Goal: Task Accomplishment & Management: Manage account settings

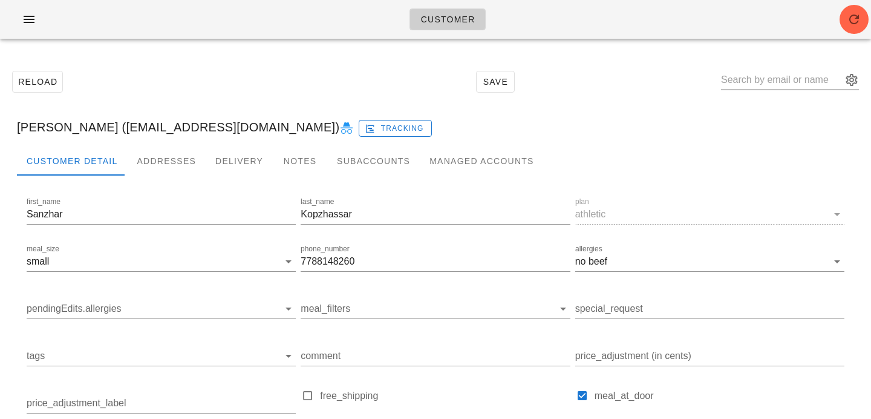
click at [764, 77] on input "text" at bounding box center [781, 79] width 121 height 19
paste input "kiera_22@hotmail.com"
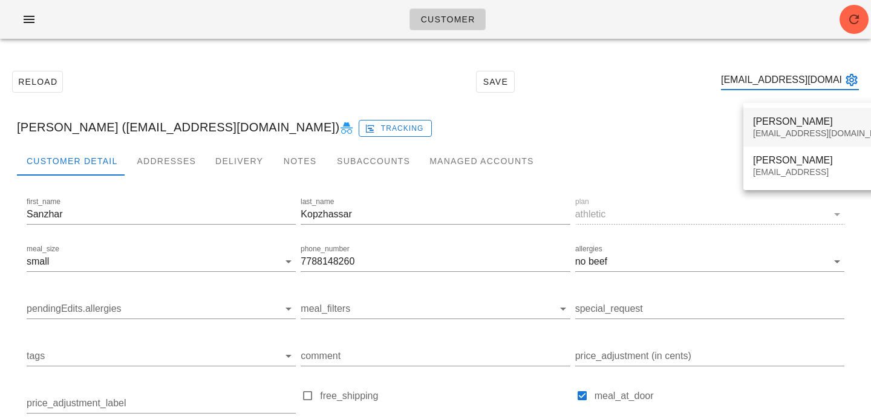
type input "kiera_22@hotmail.com"
click at [782, 134] on div "kiera_22@hotmail.com" at bounding box center [824, 133] width 143 height 10
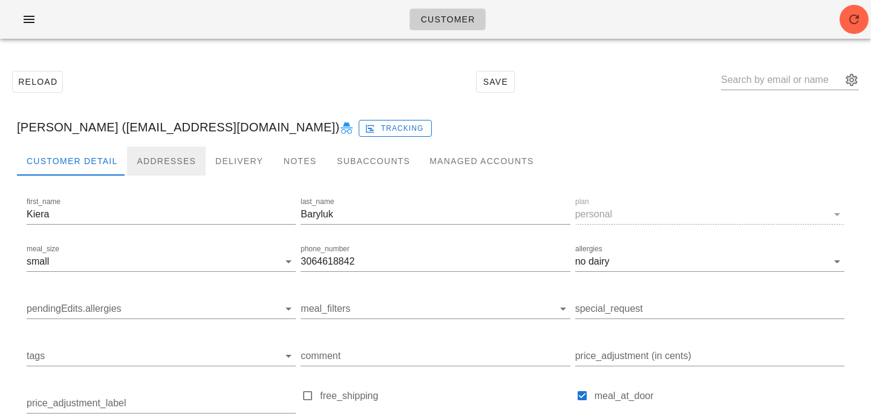
click at [160, 148] on div "Addresses" at bounding box center [166, 160] width 79 height 29
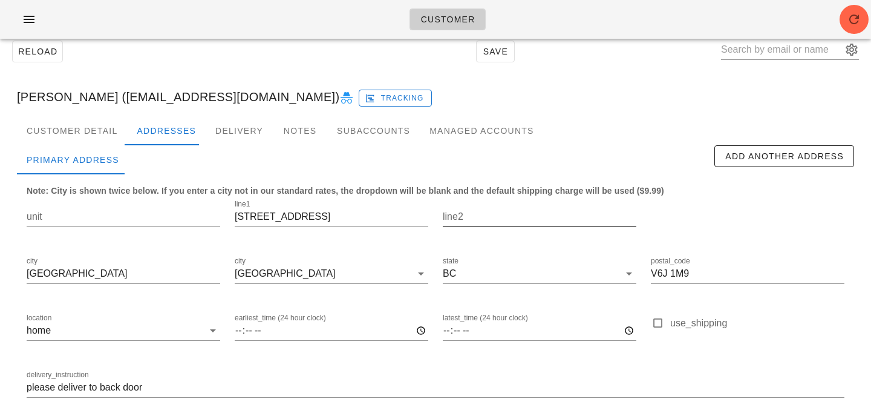
scroll to position [22, 0]
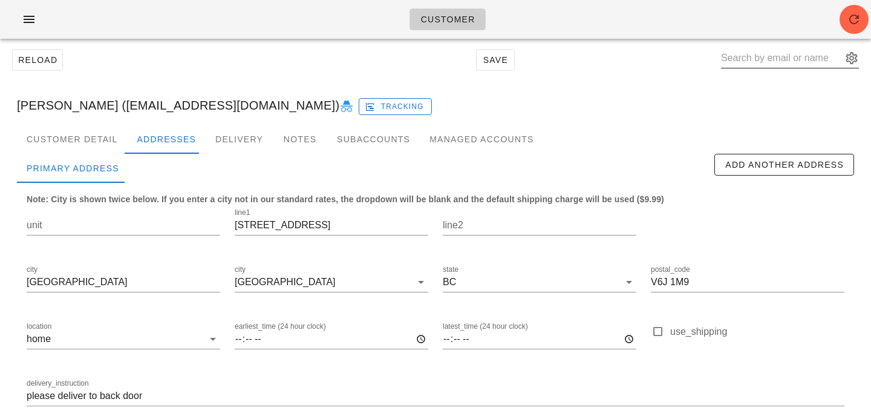
click at [764, 59] on input "text" at bounding box center [781, 57] width 121 height 19
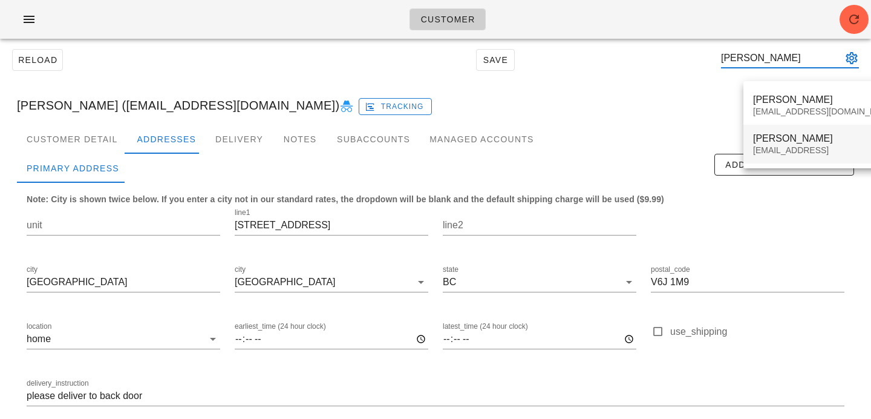
type input "kiera bary"
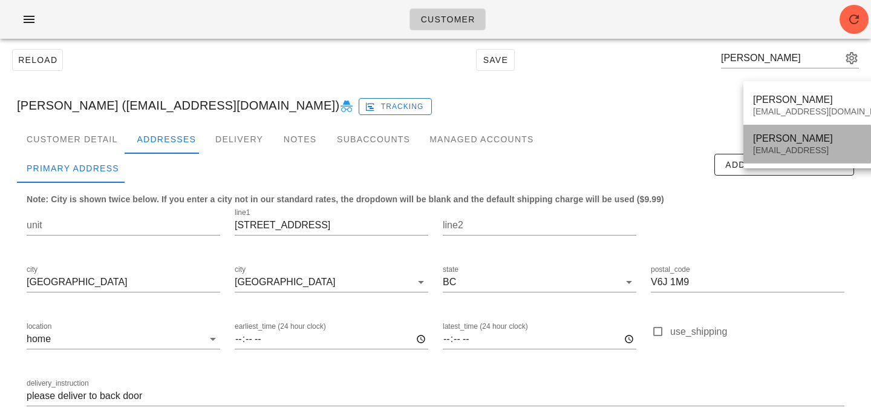
click at [778, 142] on div "Kiera Baryluk" at bounding box center [824, 138] width 143 height 11
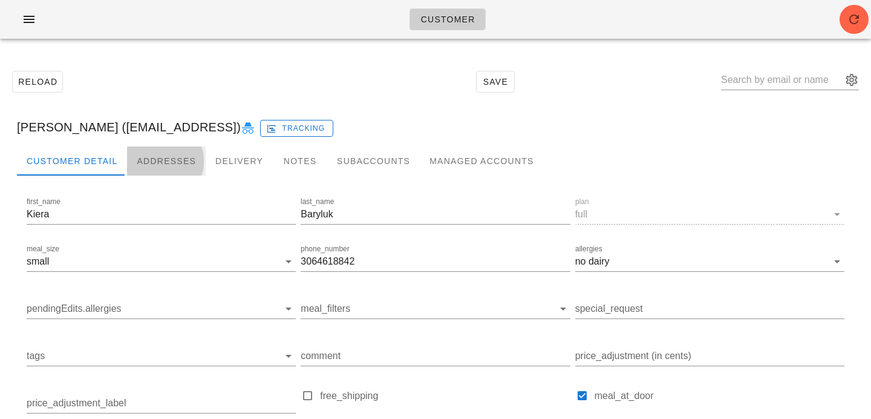
click at [153, 162] on div "Addresses" at bounding box center [166, 160] width 79 height 29
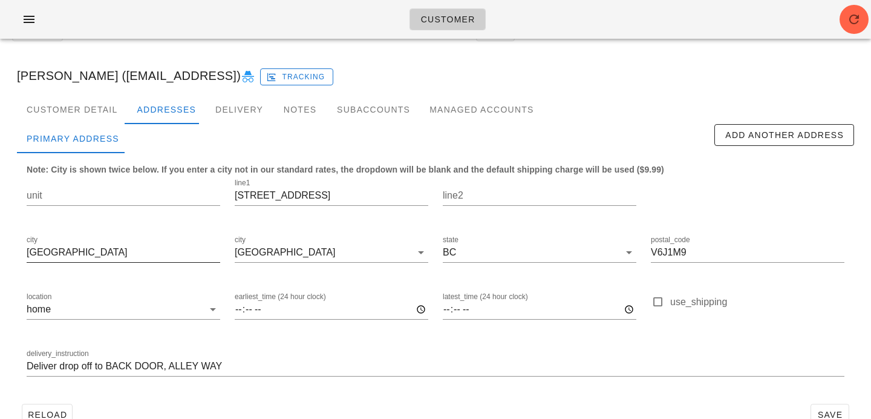
scroll to position [50, 0]
click at [856, 25] on icon "button" at bounding box center [854, 19] width 15 height 15
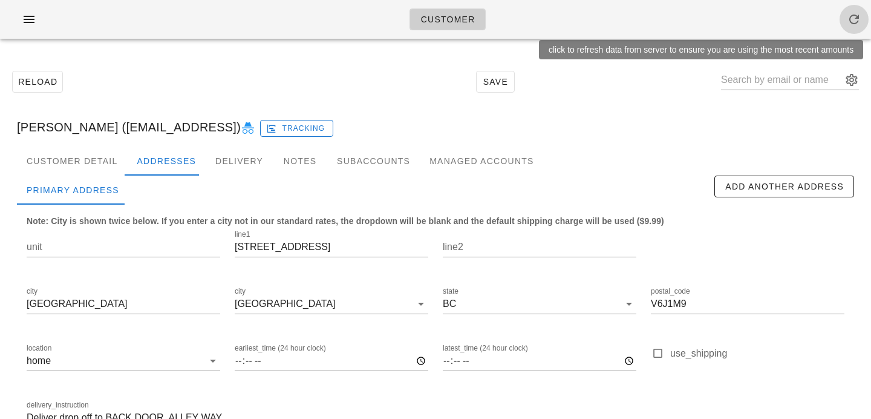
drag, startPoint x: 0, startPoint y: 0, endPoint x: 871, endPoint y: 22, distance: 871.1
click at [871, 22] on div "Customer" at bounding box center [435, 19] width 871 height 39
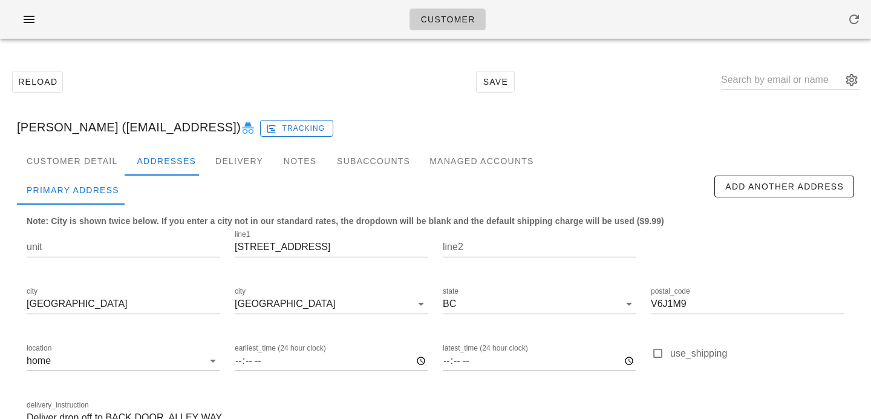
click at [246, 133] on icon at bounding box center [248, 128] width 15 height 15
drag, startPoint x: 99, startPoint y: 128, endPoint x: 234, endPoint y: 124, distance: 135.6
click at [235, 125] on div "Kiera Baryluk (kiera_22@hotmail.comm) Tracking" at bounding box center [435, 127] width 857 height 39
copy div "kiera_22@hotmail.comm"
click at [797, 80] on input "text" at bounding box center [781, 79] width 121 height 19
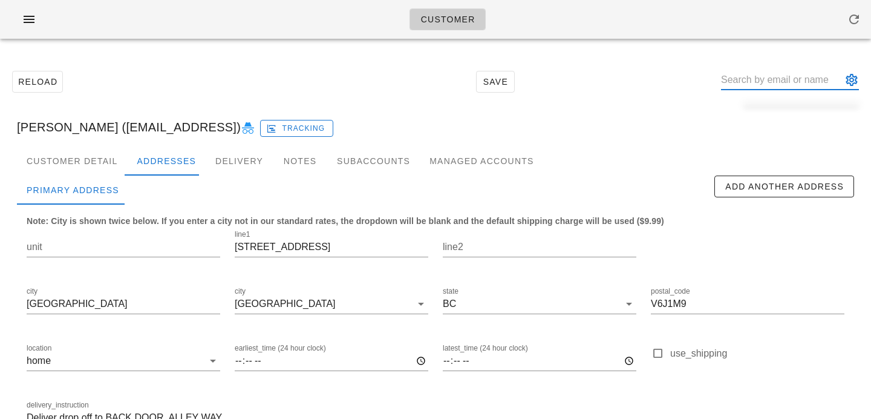
paste input "kiera_22@hotmail.com"
type input "kiera_22@hotmail.com"
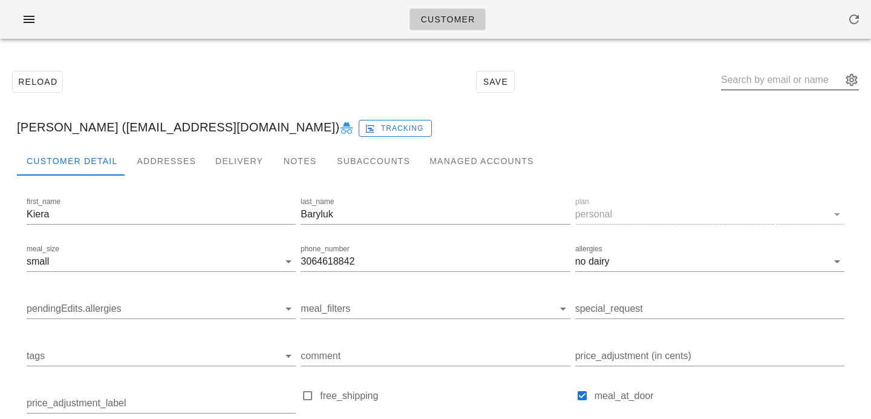
click at [753, 81] on input "text" at bounding box center [781, 79] width 121 height 19
paste input "thaophuong62@gmail.com"
type input "thaophuong62@gmail.com"
click at [784, 76] on input "text" at bounding box center [781, 79] width 121 height 19
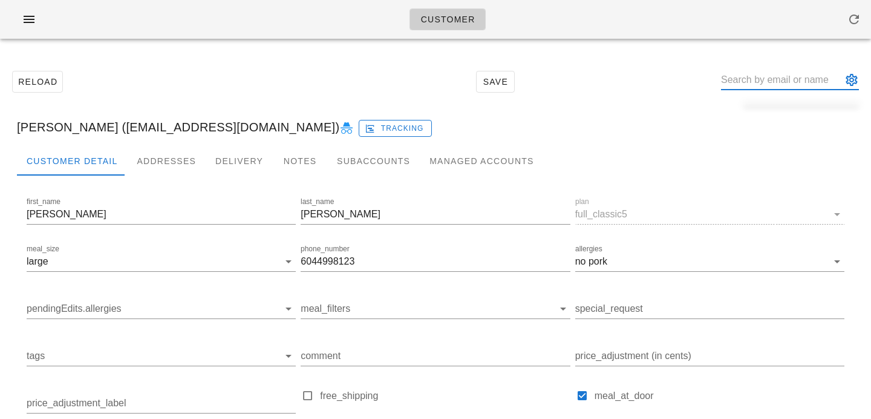
paste input "jason.roett@gmail.com"
type input "jason.roett"
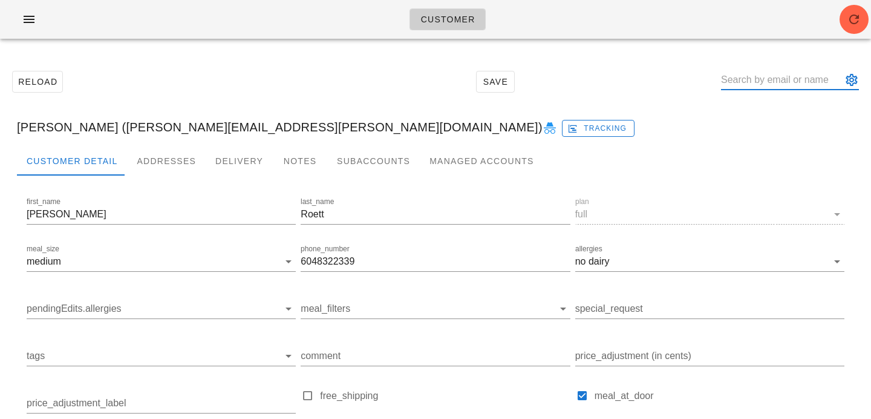
click at [772, 76] on input "text" at bounding box center [781, 79] width 121 height 19
paste input "sunwoo@sunwoopark.com"
type input "sunwoo@sunwoopark.com"
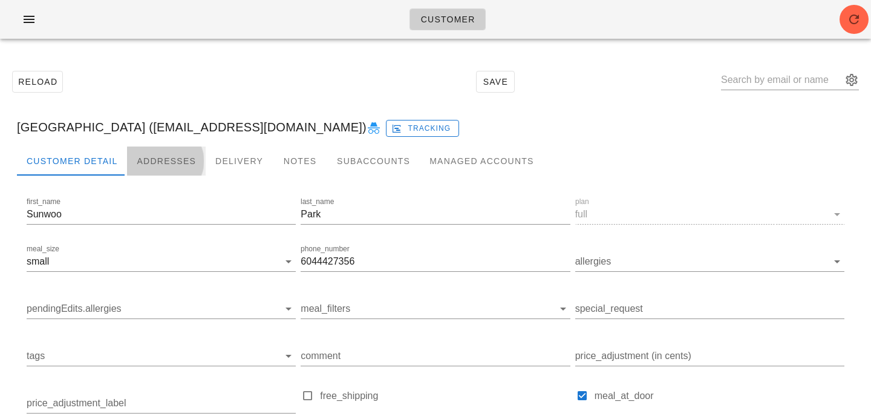
click at [160, 159] on div "Addresses" at bounding box center [166, 160] width 79 height 29
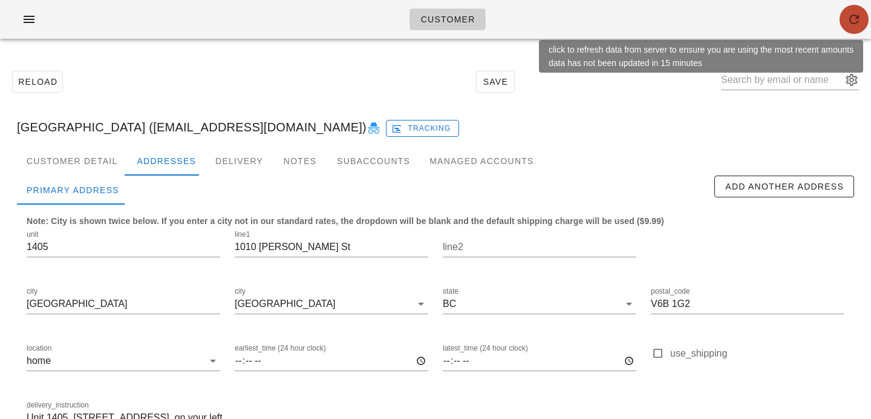
click at [851, 16] on icon "button" at bounding box center [854, 19] width 15 height 15
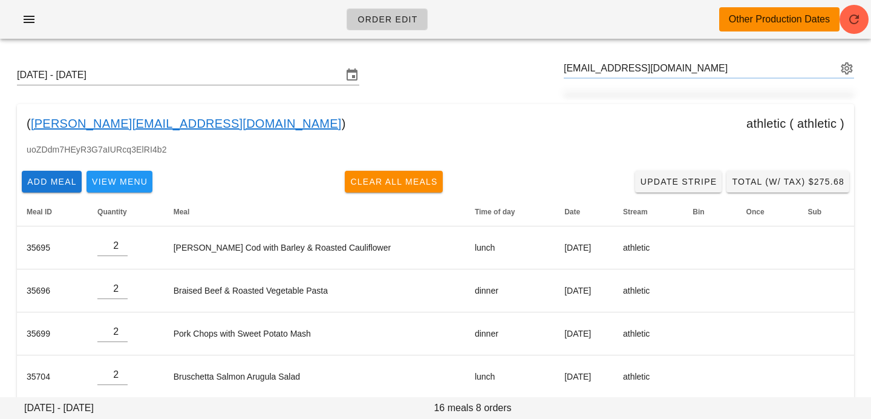
type input "[GEOGRAPHIC_DATA] ([EMAIL_ADDRESS][DOMAIN_NAME])"
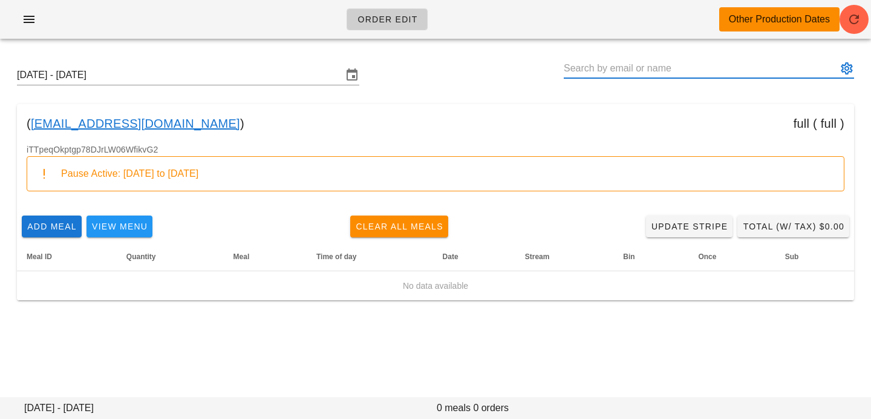
paste input "[EMAIL_ADDRESS][DOMAIN_NAME]"
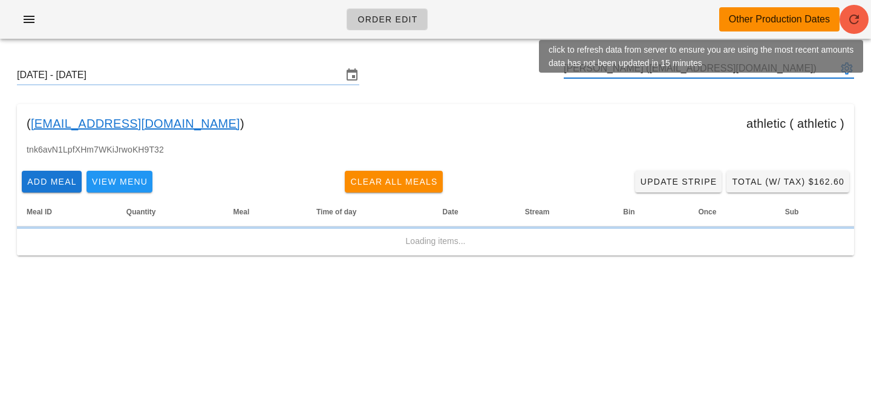
type input "[PERSON_NAME] ([EMAIL_ADDRESS][DOMAIN_NAME])"
click at [853, 24] on icon "button" at bounding box center [854, 19] width 15 height 15
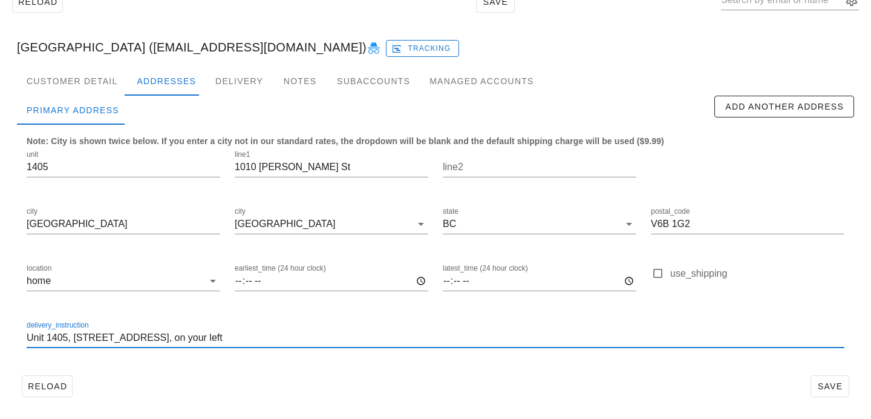
drag, startPoint x: 226, startPoint y: 340, endPoint x: 100, endPoint y: 308, distance: 129.9
click at [100, 308] on div "unit 1405 line1 [STREET_ADDRESS][PERSON_NAME] postal_code V6B 1G2 location home…" at bounding box center [435, 254] width 833 height 228
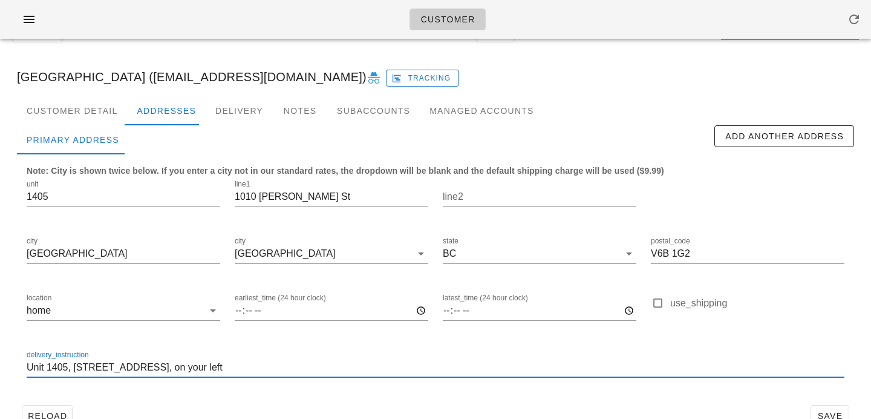
scroll to position [15, 0]
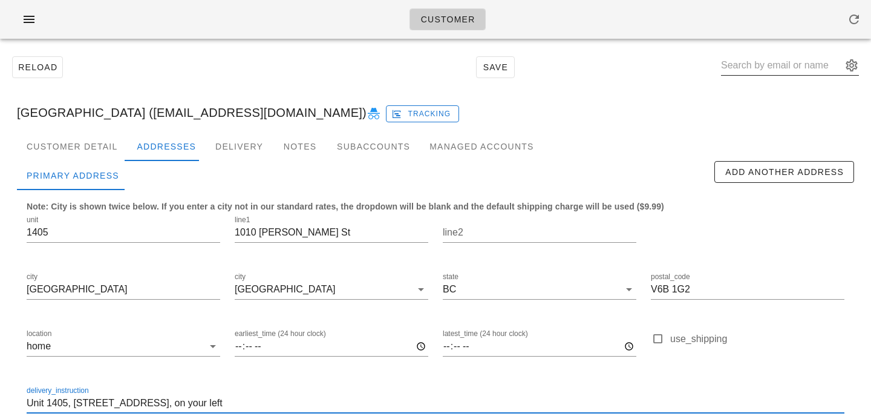
click at [784, 61] on input "text" at bounding box center [781, 65] width 121 height 19
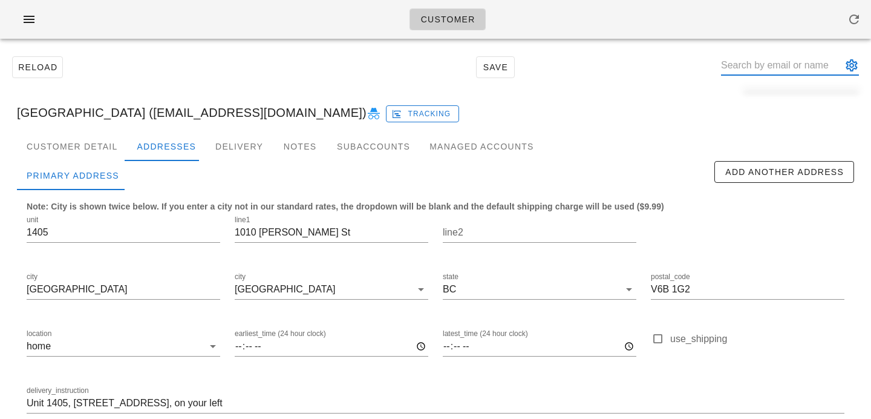
paste input "[EMAIL_ADDRESS][DOMAIN_NAME]"
type input "[EMAIL_ADDRESS][DOMAIN_NAME]"
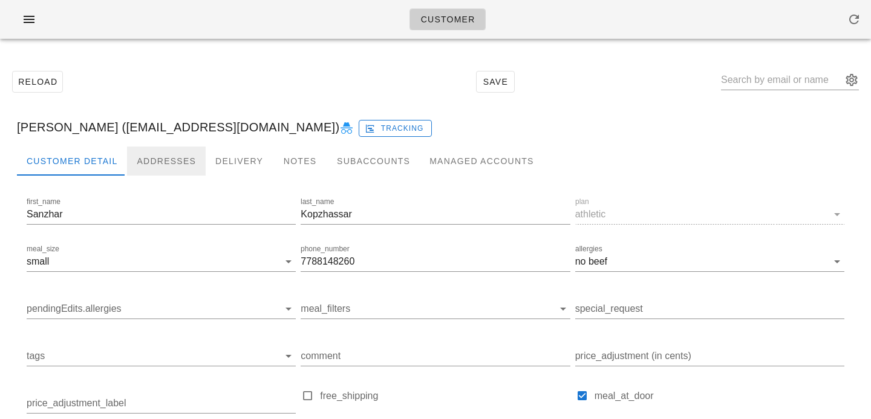
click at [153, 163] on div "Addresses" at bounding box center [166, 160] width 79 height 29
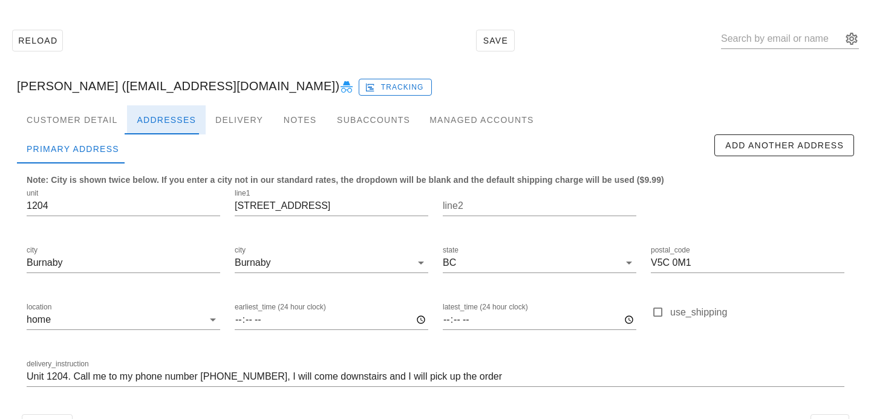
scroll to position [48, 0]
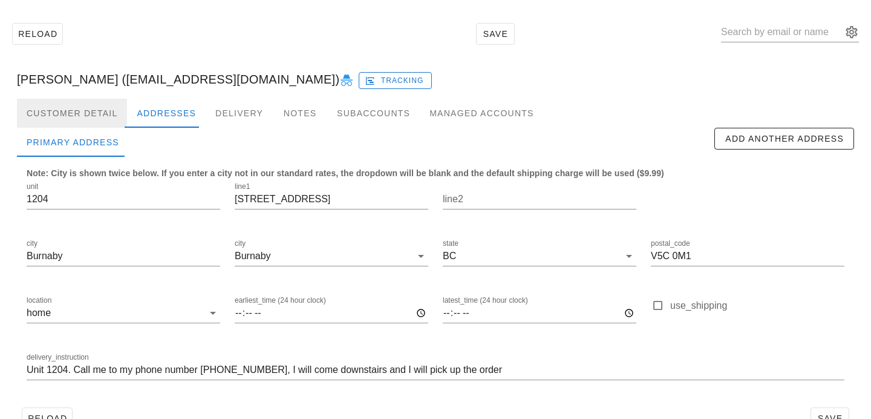
click at [101, 113] on div "Customer Detail" at bounding box center [72, 113] width 110 height 29
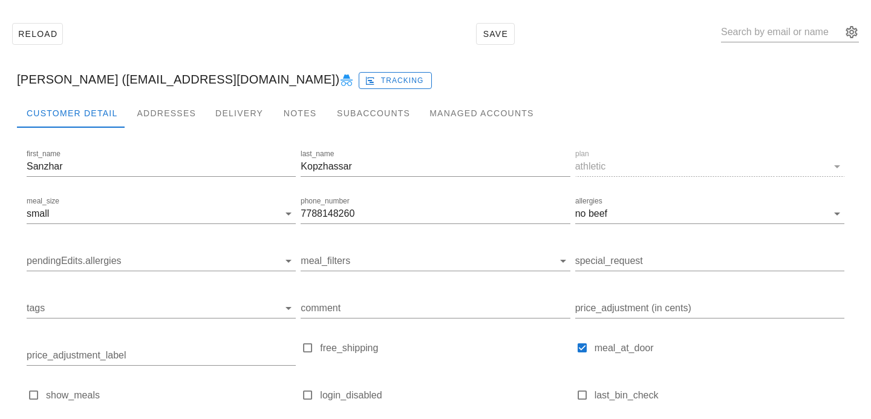
drag, startPoint x: 137, startPoint y: 77, endPoint x: 304, endPoint y: 85, distance: 167.2
click at [304, 86] on div "Sanzhar Kopzhassar (sanzharkopzhassar@gmail.com) Tracking" at bounding box center [435, 79] width 857 height 39
copy div "sanzharkopzhassar@gmail.com"
click at [764, 36] on input "text" at bounding box center [781, 31] width 121 height 19
paste input "[EMAIL_ADDRESS][DOMAIN_NAME]"
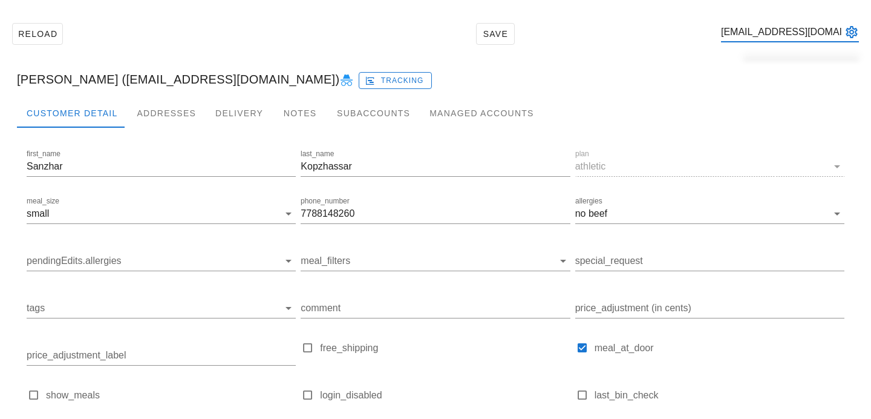
scroll to position [0, 9]
type input "[EMAIL_ADDRESS][DOMAIN_NAME]"
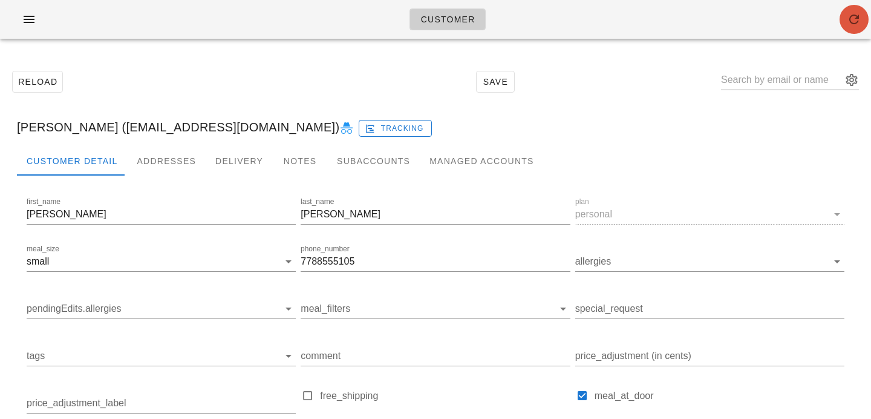
click at [852, 32] on button "button" at bounding box center [854, 19] width 29 height 29
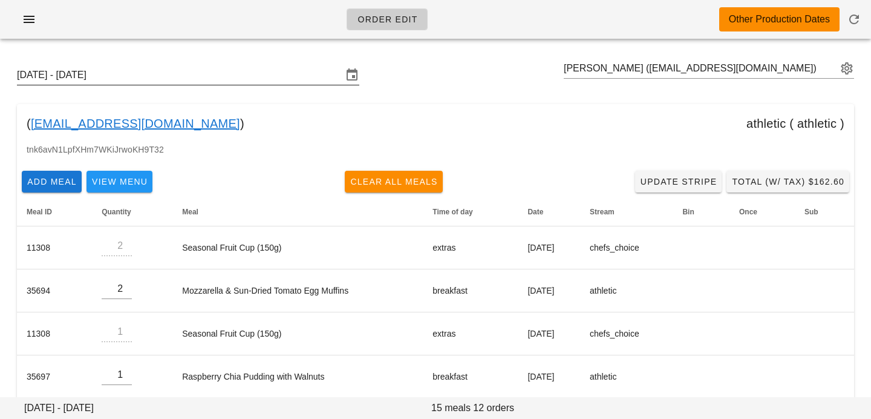
click at [308, 76] on input "[DATE] - [DATE]" at bounding box center [180, 74] width 326 height 19
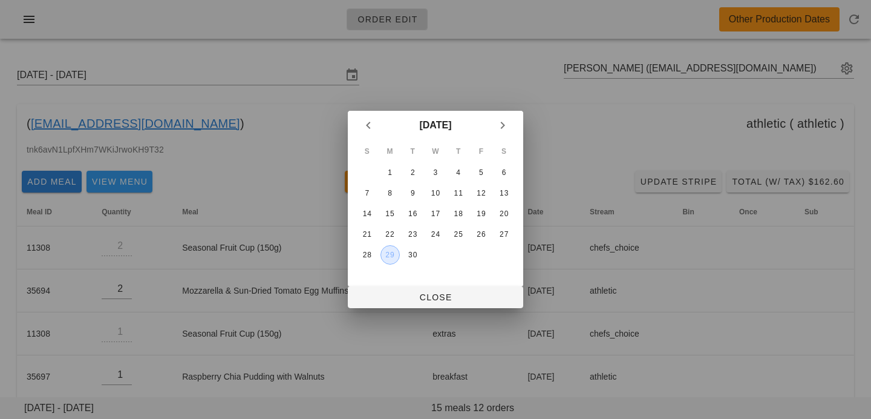
click at [391, 249] on button "29" at bounding box center [390, 254] width 19 height 19
click at [393, 292] on span "Close" at bounding box center [436, 297] width 156 height 10
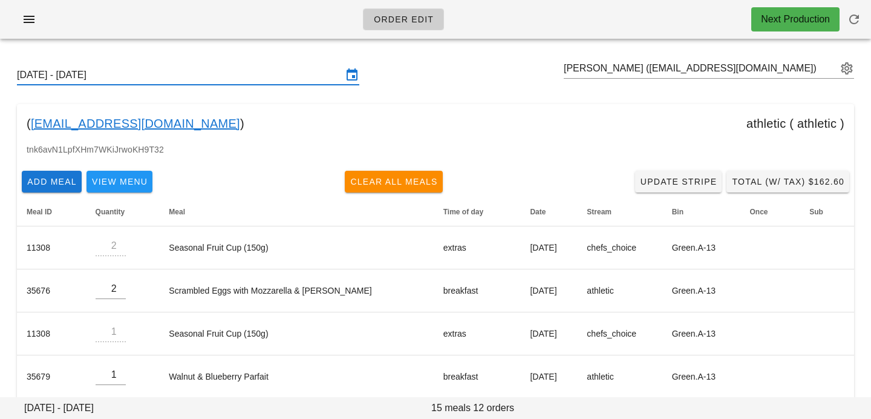
click at [233, 72] on input "Sunday September 28 - Saturday October 4" at bounding box center [180, 74] width 326 height 19
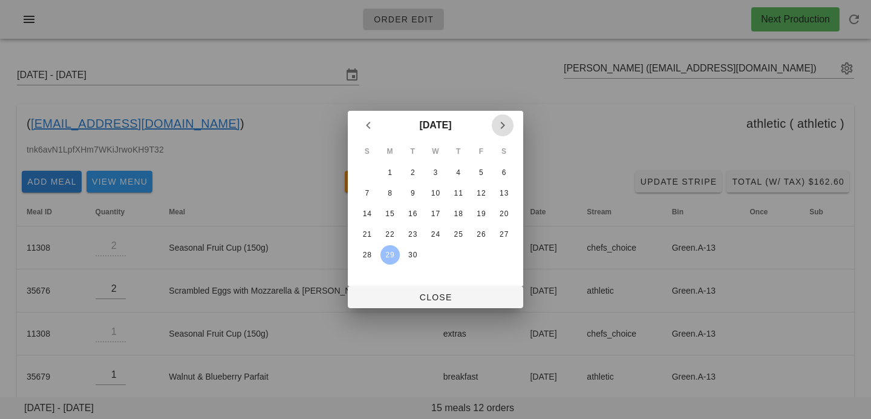
click at [509, 126] on icon "Next month" at bounding box center [503, 125] width 15 height 15
click at [390, 192] on div "6" at bounding box center [390, 193] width 19 height 8
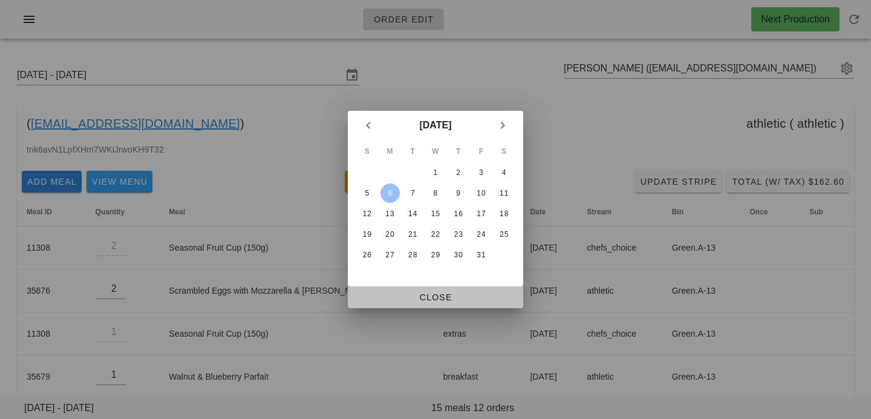
click at [390, 297] on span "Close" at bounding box center [436, 297] width 156 height 10
type input "[DATE] - [DATE]"
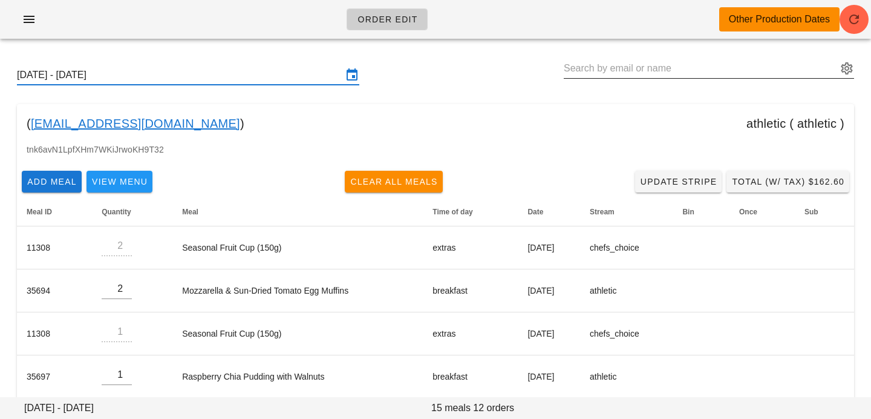
click at [701, 59] on input "text" at bounding box center [701, 68] width 274 height 19
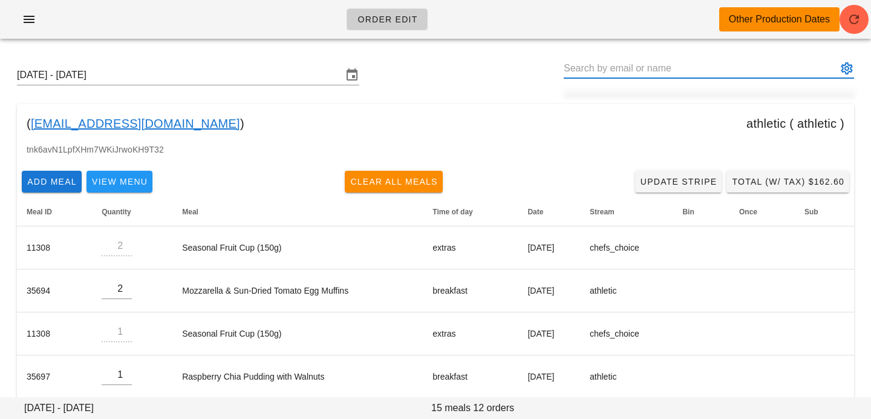
paste input "[EMAIL_ADDRESS][DOMAIN_NAME]"
type input "[PERSON_NAME] ([EMAIL_ADDRESS][DOMAIN_NAME])"
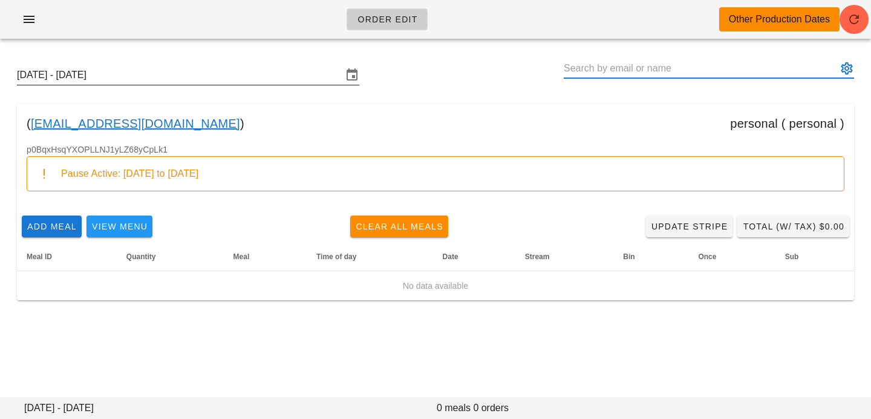
click at [289, 80] on input "[DATE] - [DATE]" at bounding box center [180, 74] width 326 height 19
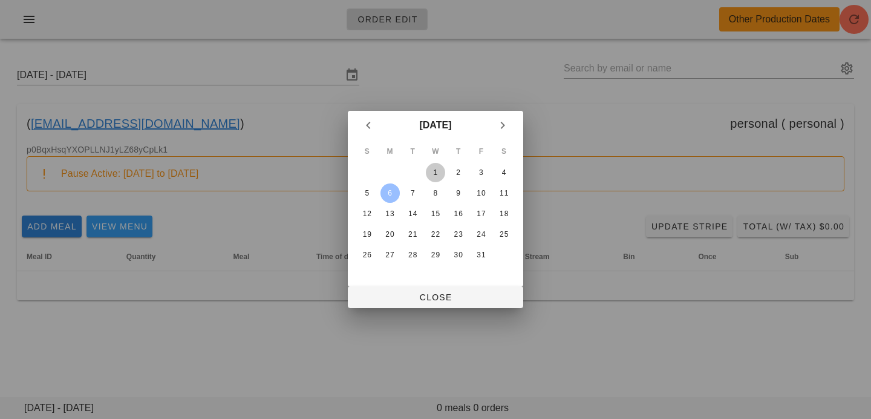
click at [439, 174] on div "1" at bounding box center [435, 172] width 19 height 8
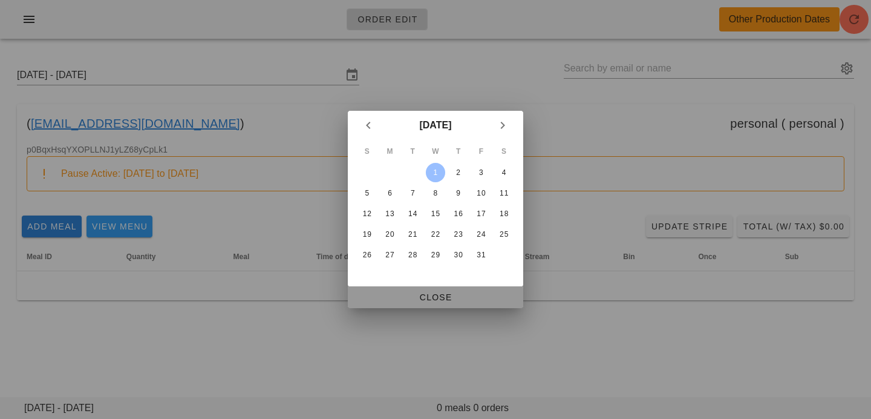
click at [422, 295] on span "Close" at bounding box center [436, 297] width 156 height 10
type input "[DATE] - [DATE]"
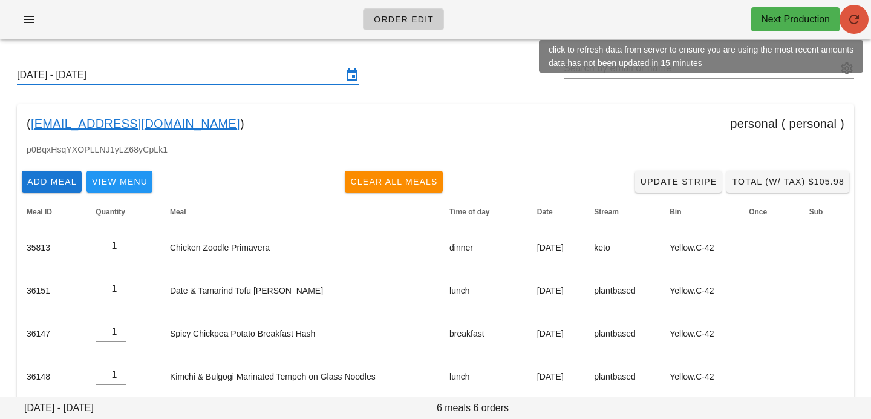
click at [847, 29] on button "button" at bounding box center [854, 19] width 29 height 29
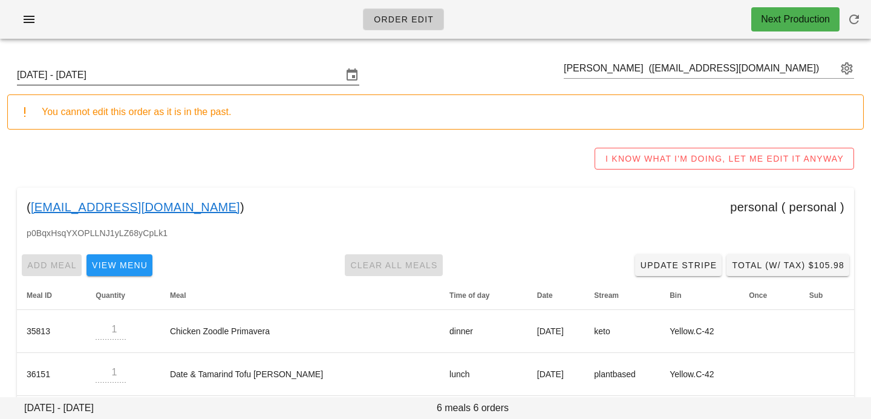
click at [223, 68] on input "[DATE] - [DATE]" at bounding box center [180, 74] width 326 height 19
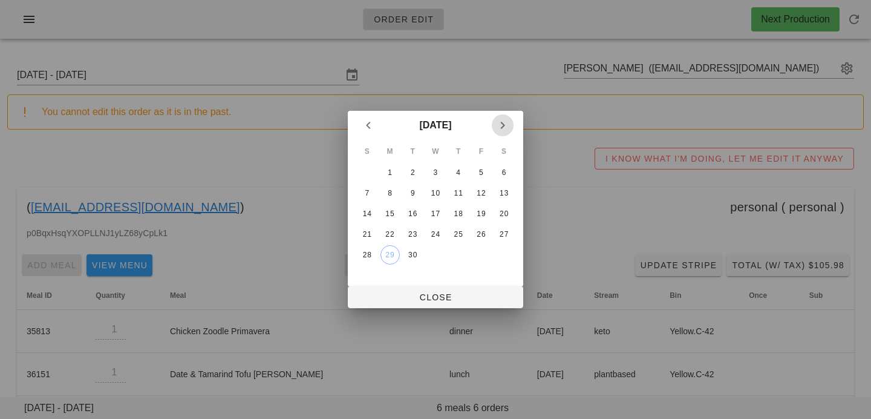
click at [503, 119] on icon "Next month" at bounding box center [503, 125] width 15 height 15
click at [390, 197] on div "6" at bounding box center [390, 193] width 19 height 8
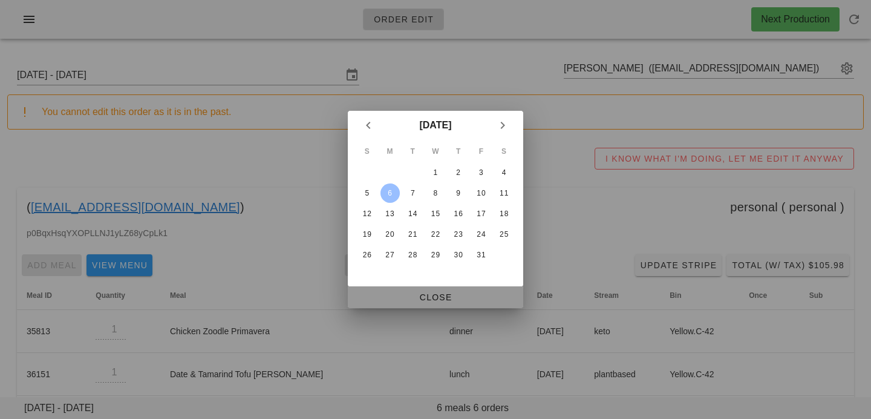
click at [403, 295] on span "Close" at bounding box center [436, 297] width 156 height 10
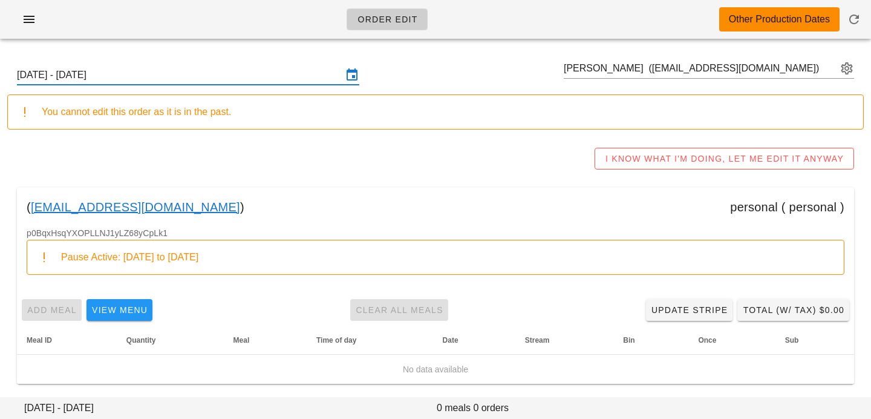
scroll to position [1, 0]
click at [253, 70] on input "[DATE] - [DATE]" at bounding box center [180, 73] width 326 height 19
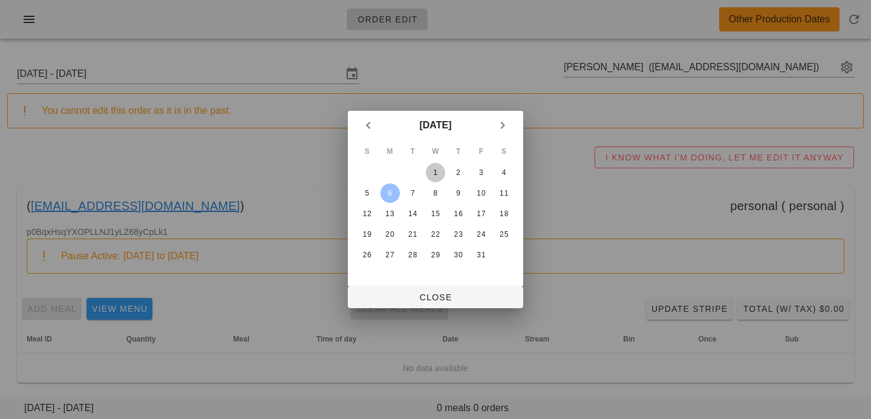
click at [434, 177] on div "1" at bounding box center [435, 172] width 19 height 8
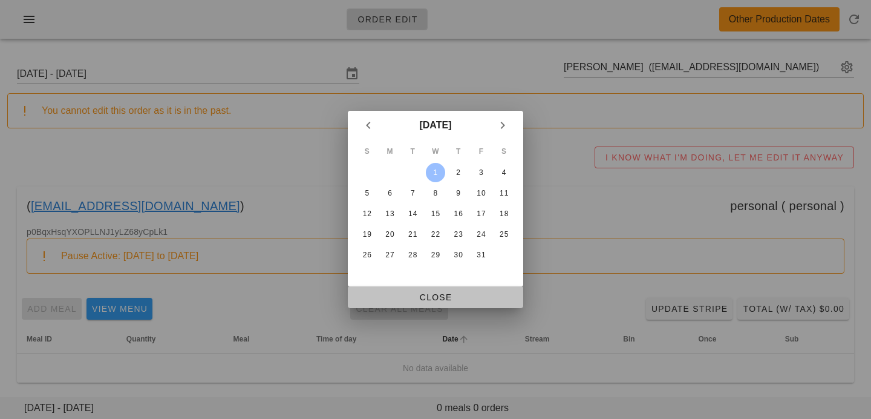
click at [436, 297] on span "Close" at bounding box center [436, 297] width 156 height 10
type input "[DATE] - [DATE]"
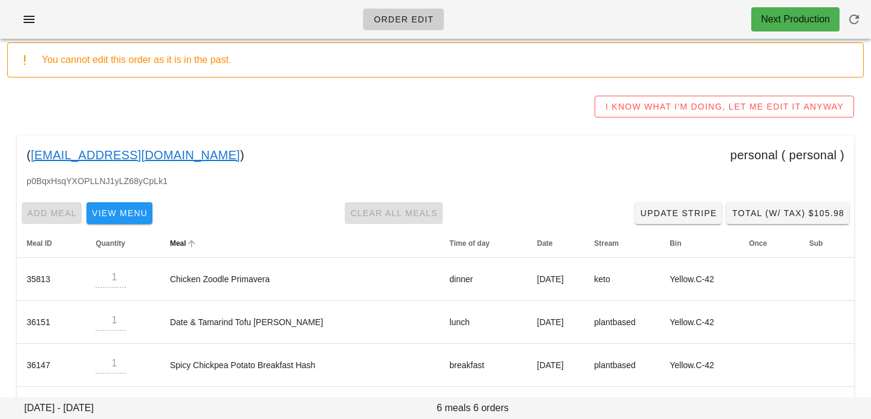
scroll to position [51, 0]
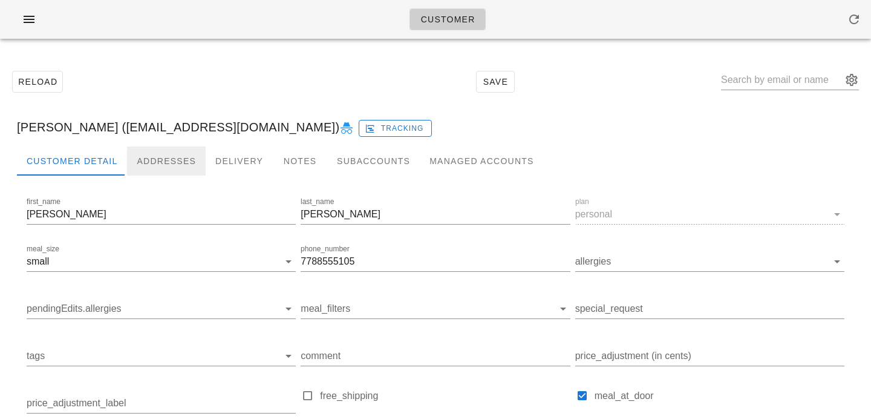
click at [180, 159] on div "Addresses" at bounding box center [166, 160] width 79 height 29
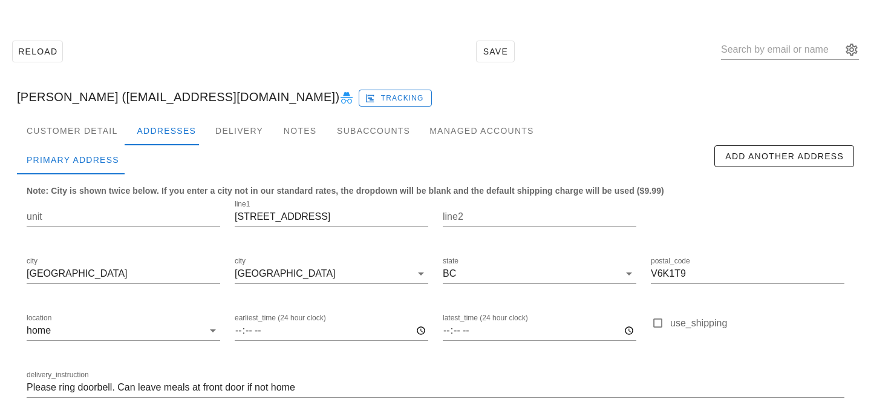
scroll to position [80, 0]
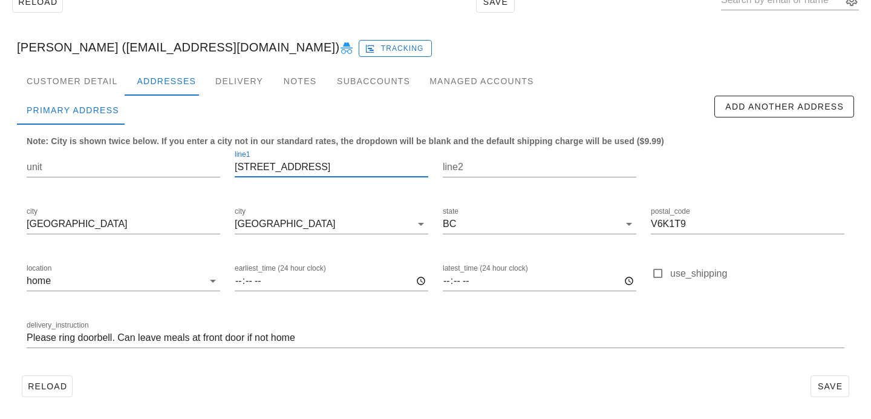
drag, startPoint x: 235, startPoint y: 166, endPoint x: 255, endPoint y: 166, distance: 20.6
click at [255, 166] on input "[STREET_ADDRESS]" at bounding box center [332, 166] width 194 height 19
click at [315, 166] on input "[STREET_ADDRESS]" at bounding box center [332, 166] width 194 height 19
click at [358, 333] on input "Please ring doorbell. Can leave meals at front door if not home" at bounding box center [436, 337] width 818 height 19
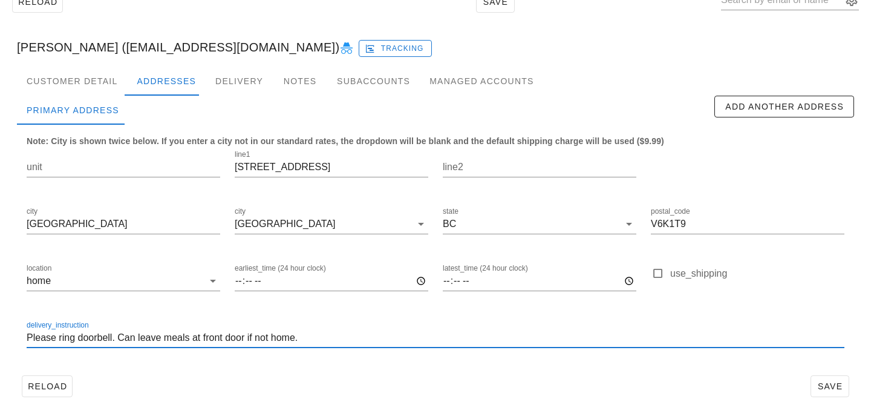
type input "Please ring doorbell. Can leave meals at front door if not home."
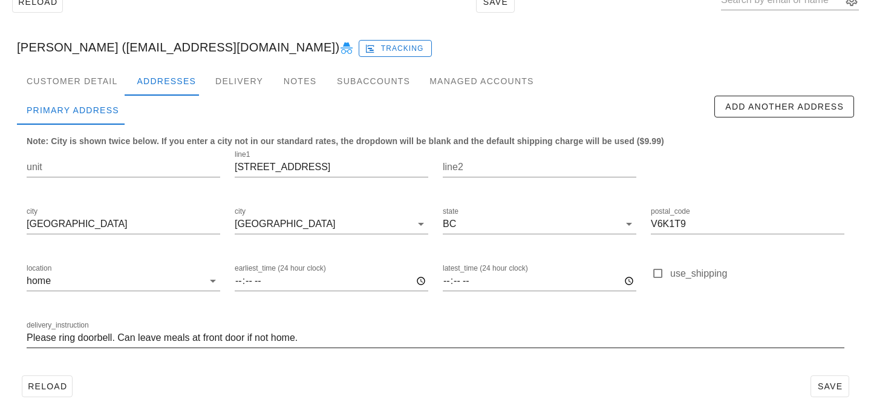
click at [349, 353] on div at bounding box center [436, 356] width 818 height 8
drag, startPoint x: 91, startPoint y: 45, endPoint x: 230, endPoint y: 44, distance: 138.6
click at [230, 44] on div "Karin Bullen (wits_even0k@icloud.com) Tracking" at bounding box center [435, 47] width 857 height 39
copy div "wits_even0k@icloud.com"
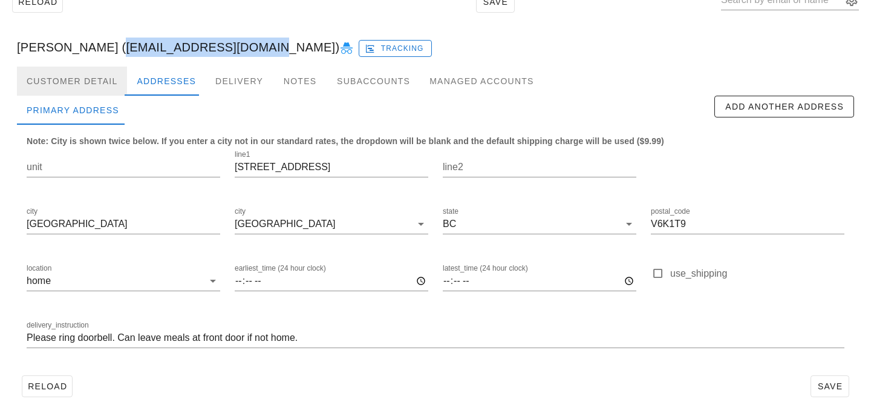
click at [88, 88] on div "Customer Detail" at bounding box center [72, 81] width 110 height 29
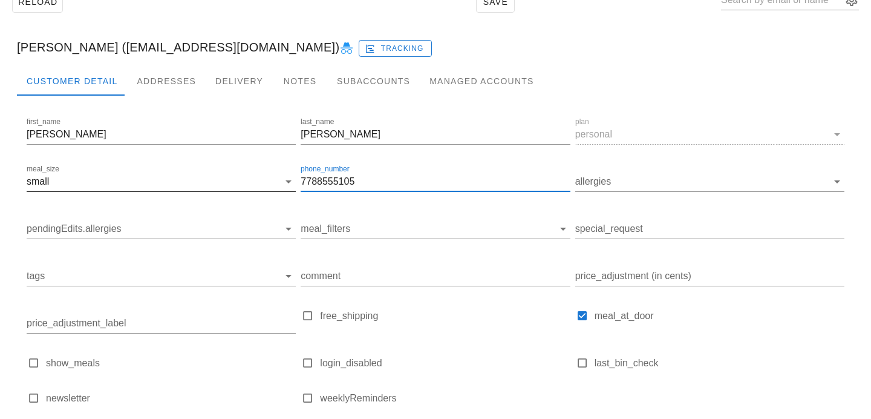
drag, startPoint x: 378, startPoint y: 182, endPoint x: 234, endPoint y: 165, distance: 145.1
click at [235, 165] on div "first_name Karin last_name Bullen plan personal meal_size small phone_number 77…" at bounding box center [435, 266] width 823 height 306
click at [340, 48] on icon at bounding box center [347, 48] width 15 height 15
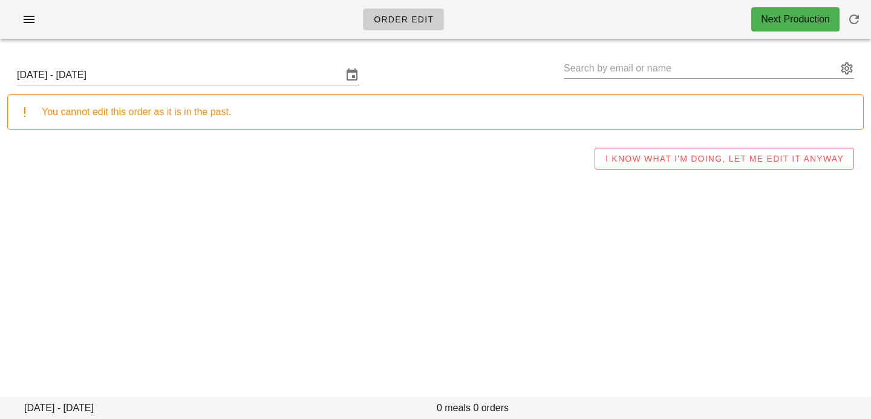
type input "[PERSON_NAME] ([EMAIL_ADDRESS][DOMAIN_NAME])"
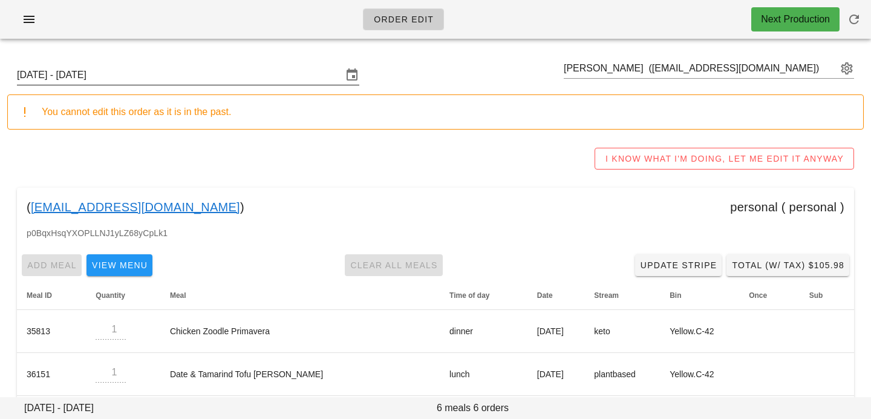
click at [148, 66] on input "[DATE] - [DATE]" at bounding box center [180, 74] width 326 height 19
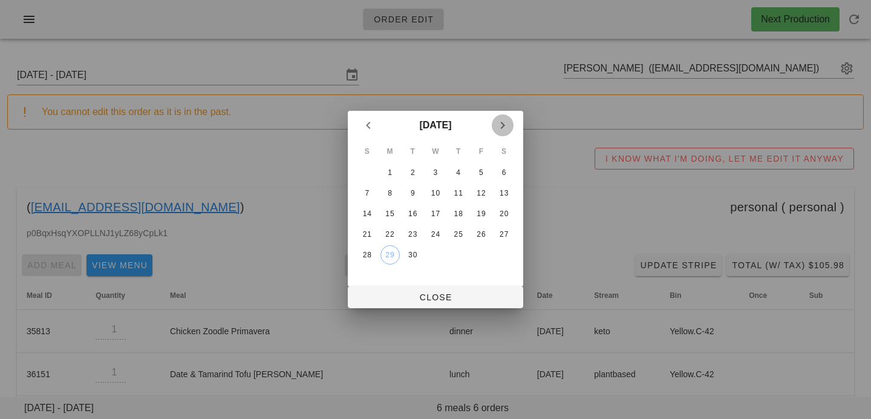
click at [502, 123] on icon "Next month" at bounding box center [503, 125] width 15 height 15
click at [390, 197] on div "6" at bounding box center [390, 193] width 19 height 8
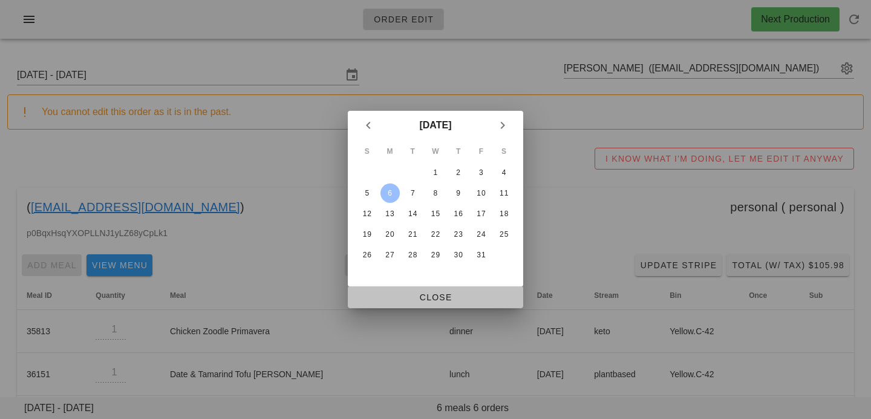
click at [388, 294] on span "Close" at bounding box center [436, 297] width 156 height 10
type input "[DATE] - [DATE]"
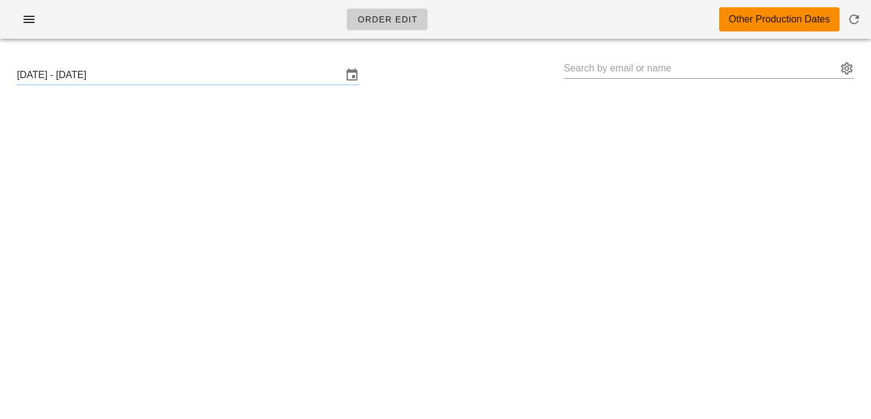
type input "[PERSON_NAME] ([EMAIL_ADDRESS][DOMAIN_NAME])"
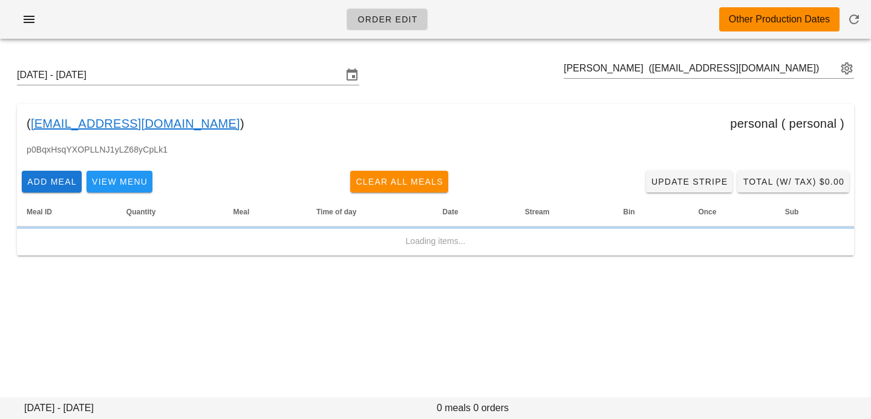
click at [192, 64] on div "[DATE] - [DATE] [PERSON_NAME] ([EMAIL_ADDRESS][DOMAIN_NAME])" at bounding box center [435, 75] width 857 height 39
click at [200, 77] on input "[DATE] - [DATE]" at bounding box center [180, 74] width 326 height 19
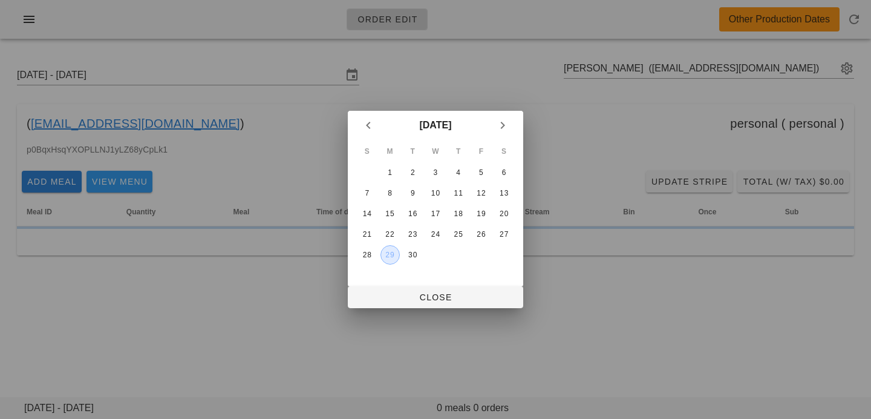
click at [389, 257] on div "29" at bounding box center [390, 255] width 18 height 8
click at [404, 299] on span "Close" at bounding box center [436, 297] width 156 height 10
type input "[DATE] - [DATE]"
